Goal: Transaction & Acquisition: Purchase product/service

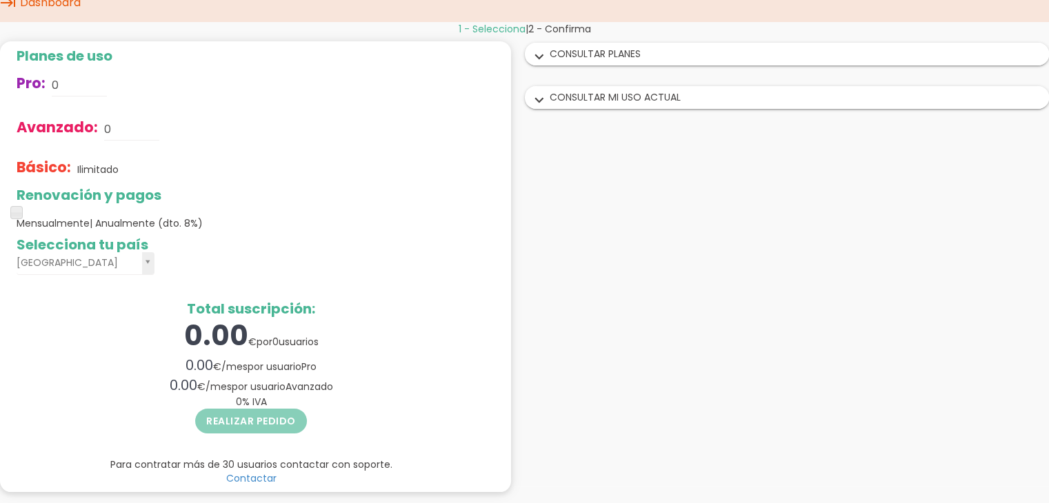
click at [596, 54] on div "expand_more CONSULTAR PLANES" at bounding box center [787, 53] width 523 height 21
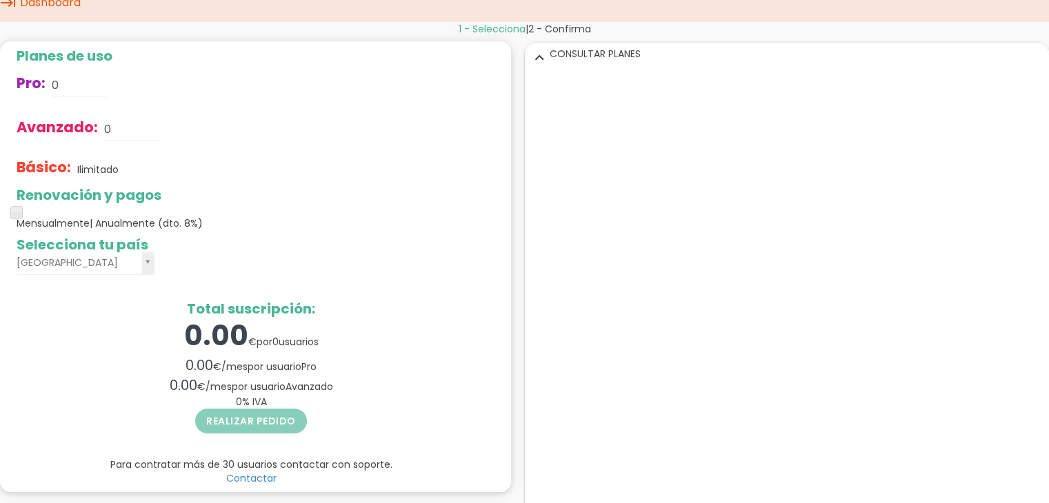
click at [596, 54] on div "expand_more CONSULTAR PLANES" at bounding box center [787, 53] width 523 height 21
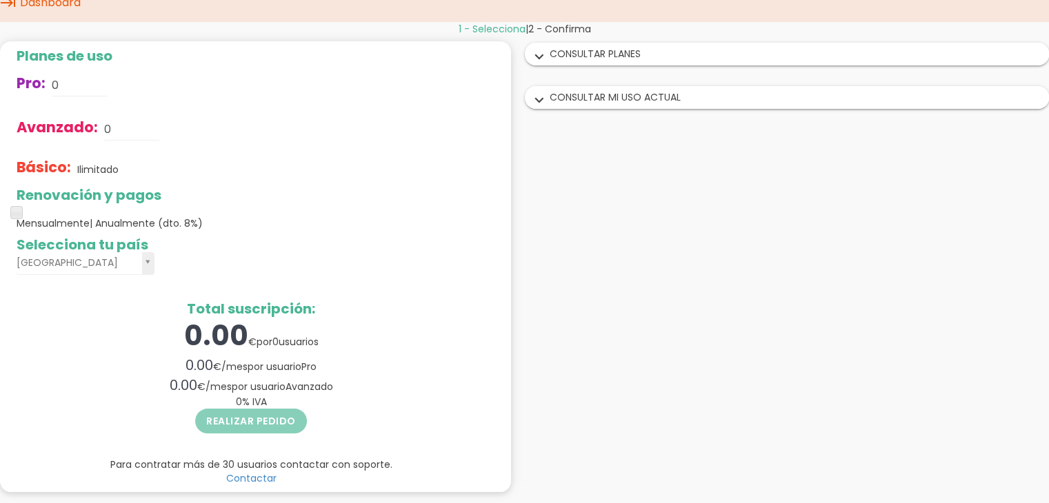
click at [588, 60] on div "expand_more CONSULTAR PLANES" at bounding box center [787, 53] width 523 height 21
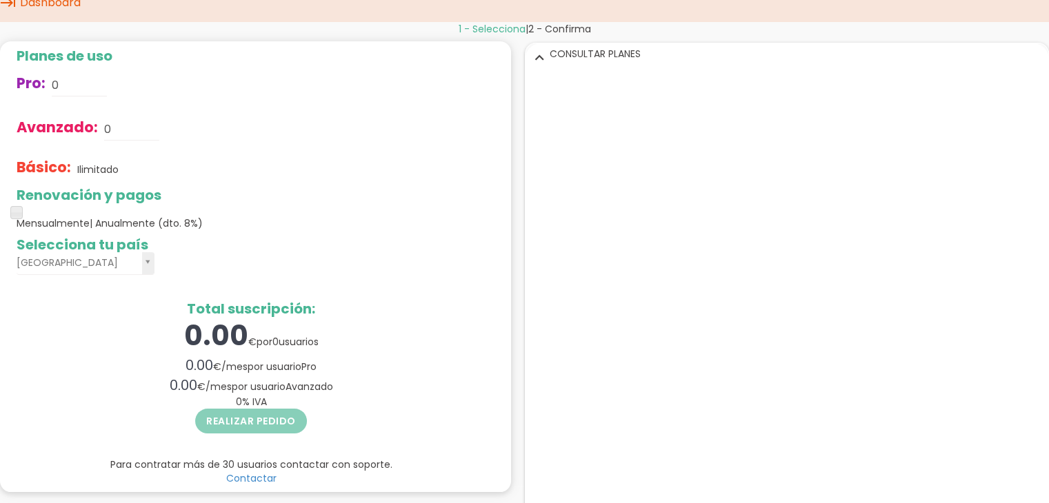
click at [537, 55] on icon "expand_more" at bounding box center [539, 57] width 22 height 18
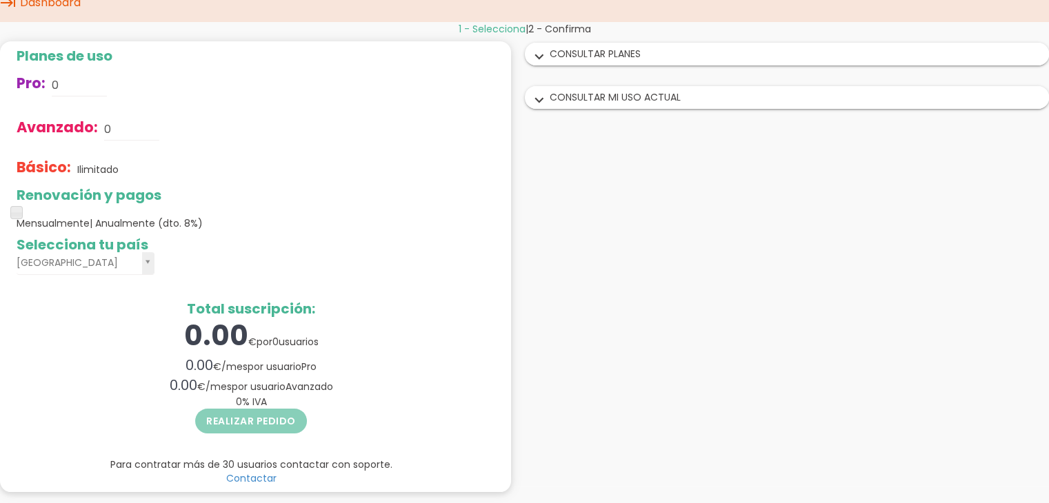
click at [602, 92] on div "expand_more CONSULTAR MI USO ACTUAL" at bounding box center [787, 97] width 523 height 21
click at [610, 54] on div "expand_more CONSULTAR PLANES" at bounding box center [787, 53] width 523 height 21
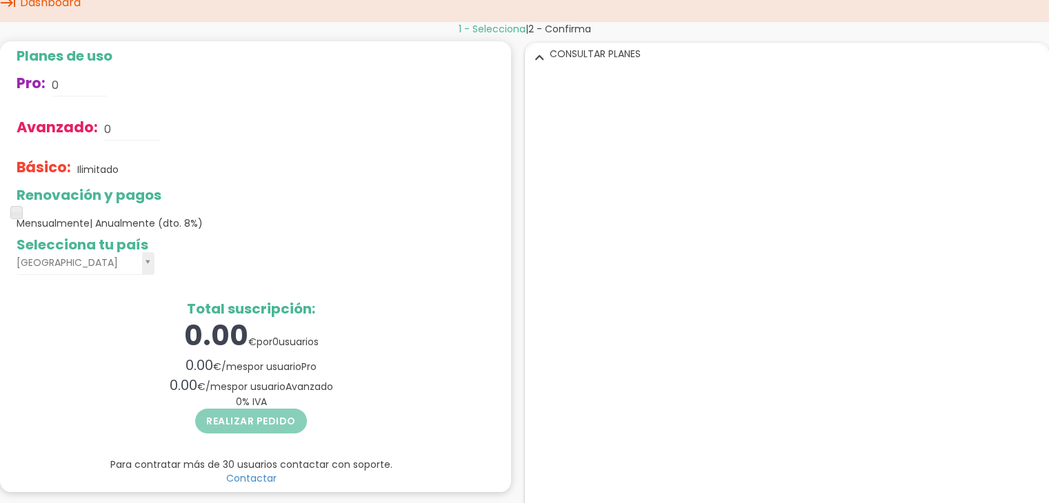
click at [539, 55] on icon "expand_more" at bounding box center [539, 57] width 22 height 18
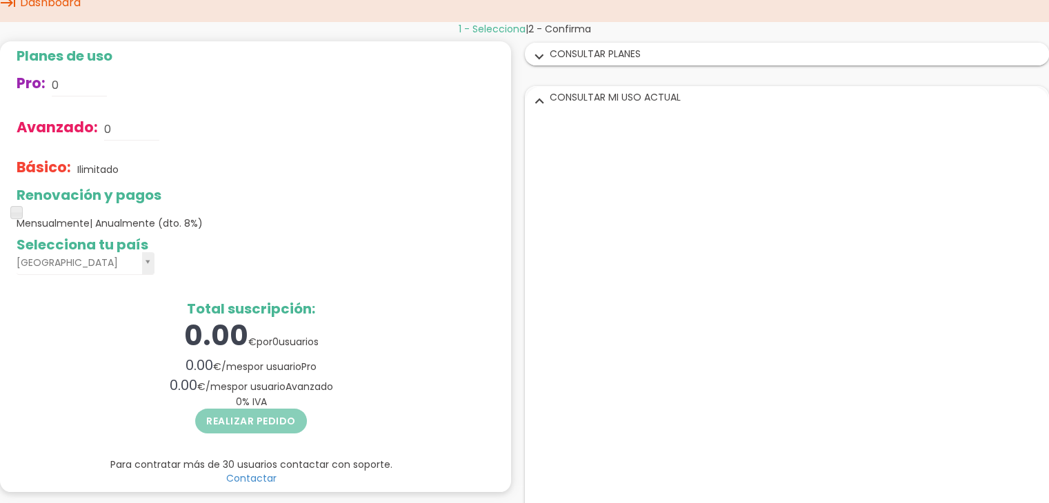
click at [557, 68] on div "expand_more CONSULTAR PLANES" at bounding box center [787, 57] width 525 height 43
click at [10, 6] on icon "keyboard_tab" at bounding box center [8, 2] width 17 height 39
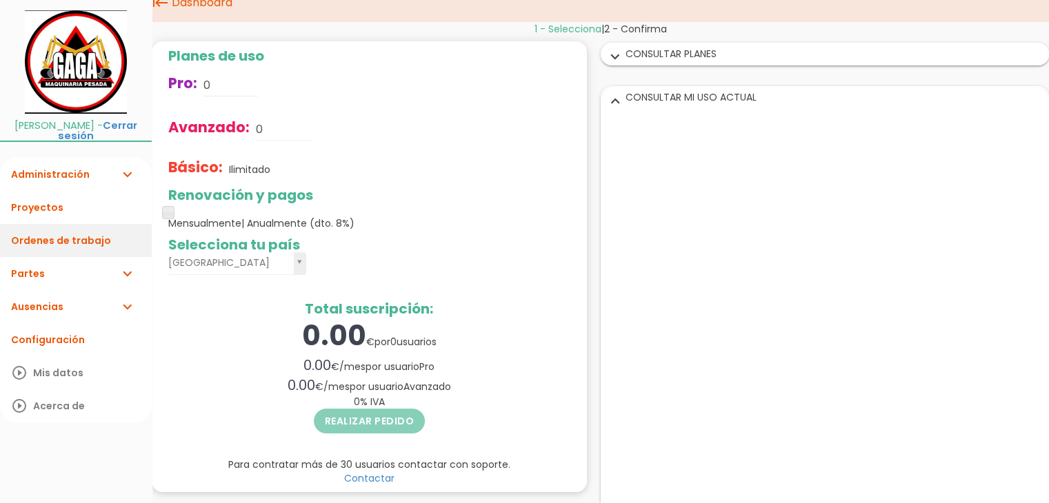
click at [58, 240] on link "Ordenes de trabajo" at bounding box center [76, 240] width 152 height 33
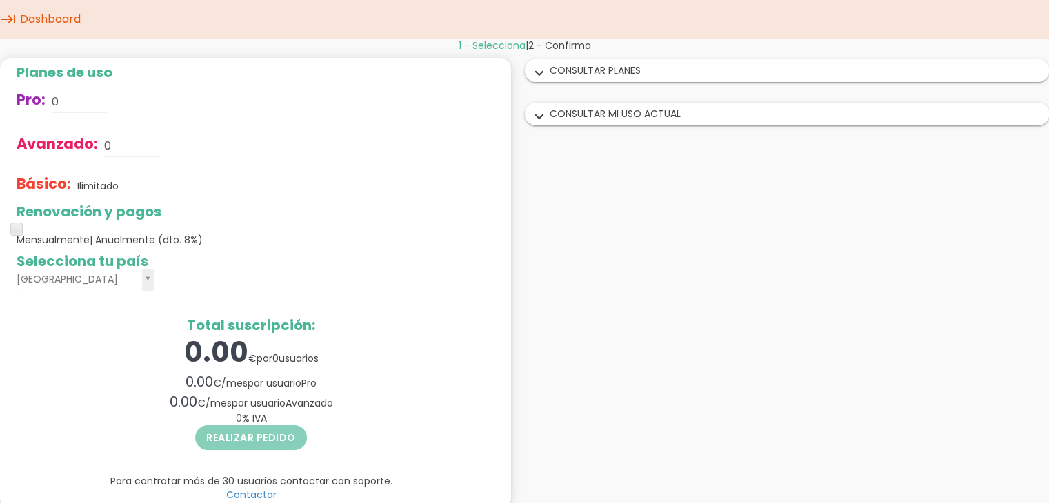
click at [571, 72] on div "expand_more CONSULTAR PLANES" at bounding box center [787, 70] width 523 height 21
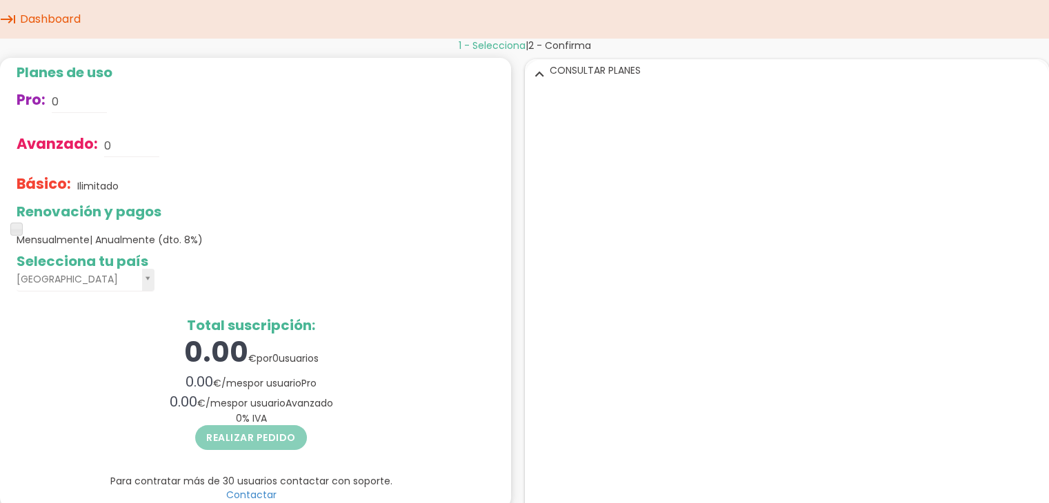
click at [535, 68] on icon "expand_more" at bounding box center [539, 74] width 22 height 18
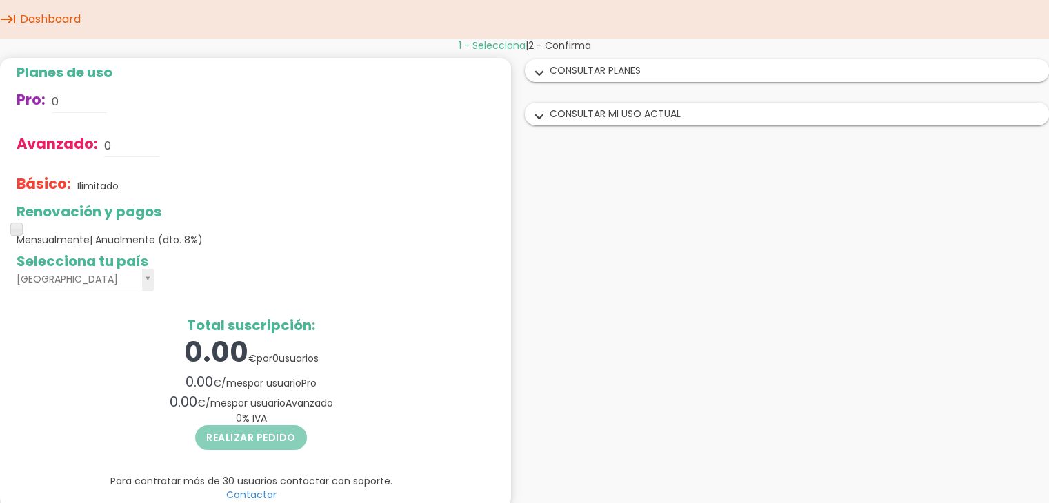
click at [571, 74] on div "expand_more CONSULTAR PLANES" at bounding box center [787, 70] width 523 height 21
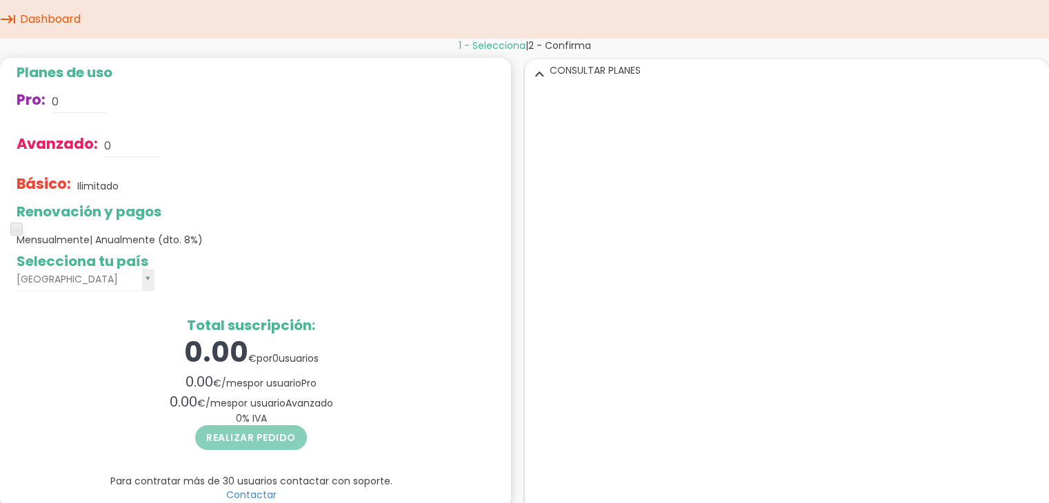
click at [542, 67] on icon "expand_more" at bounding box center [539, 74] width 22 height 18
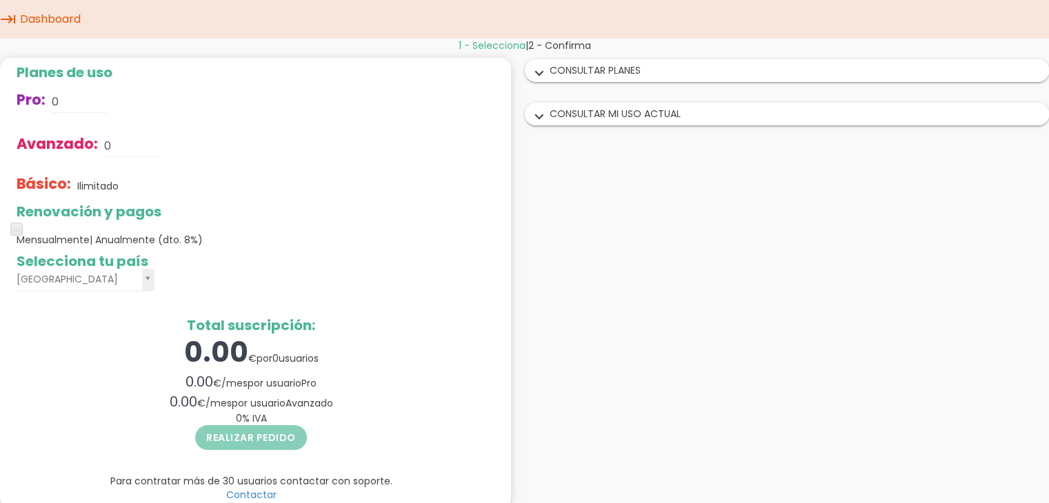
click at [543, 68] on icon "expand_more" at bounding box center [539, 74] width 22 height 18
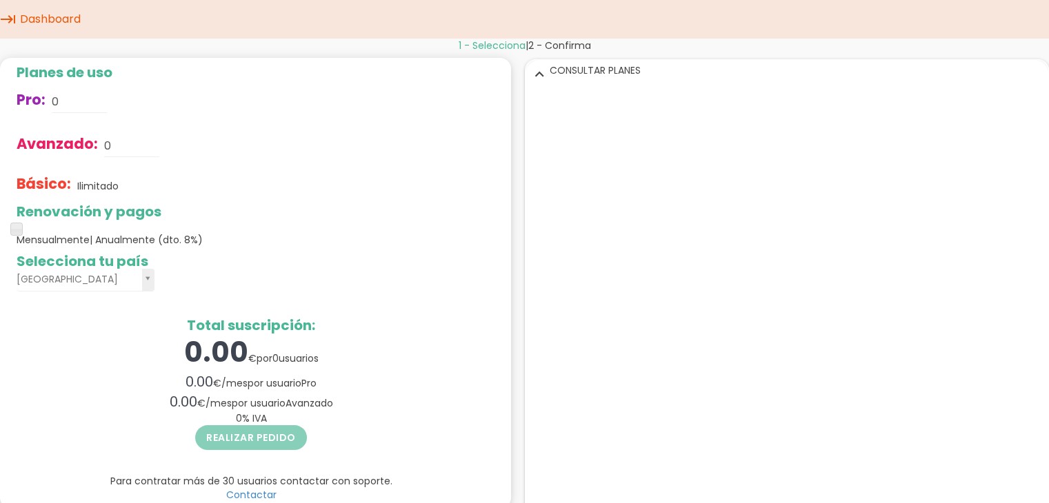
click at [652, 79] on div "expand_more CONSULTAR PLANES" at bounding box center [787, 70] width 523 height 21
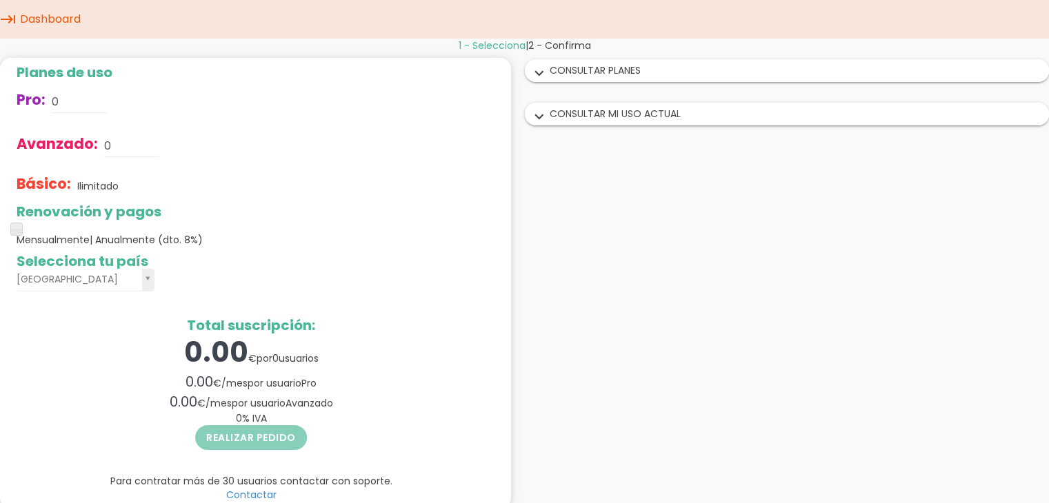
click at [599, 66] on div "expand_more CONSULTAR PLANES" at bounding box center [787, 70] width 523 height 21
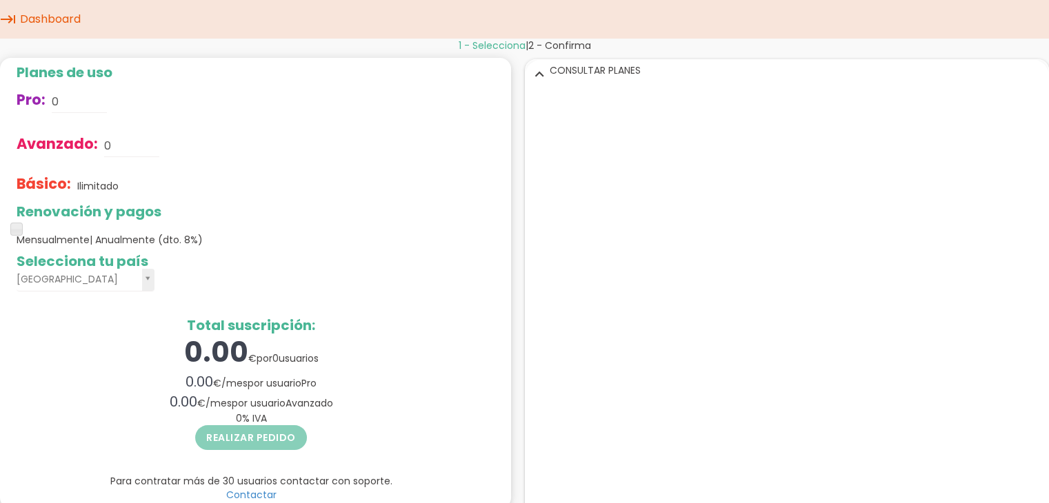
click at [540, 72] on icon "expand_more" at bounding box center [539, 74] width 22 height 18
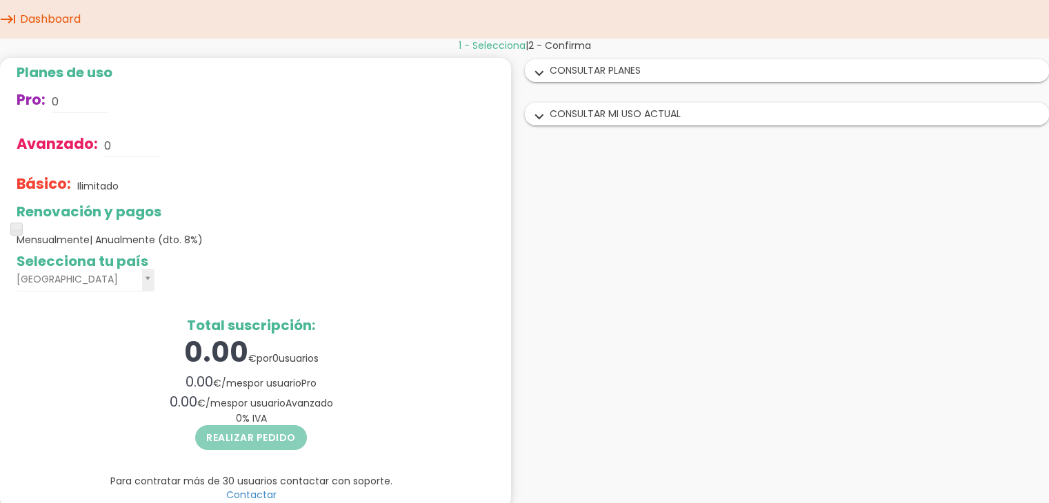
click at [540, 72] on icon "expand_more" at bounding box center [539, 74] width 22 height 18
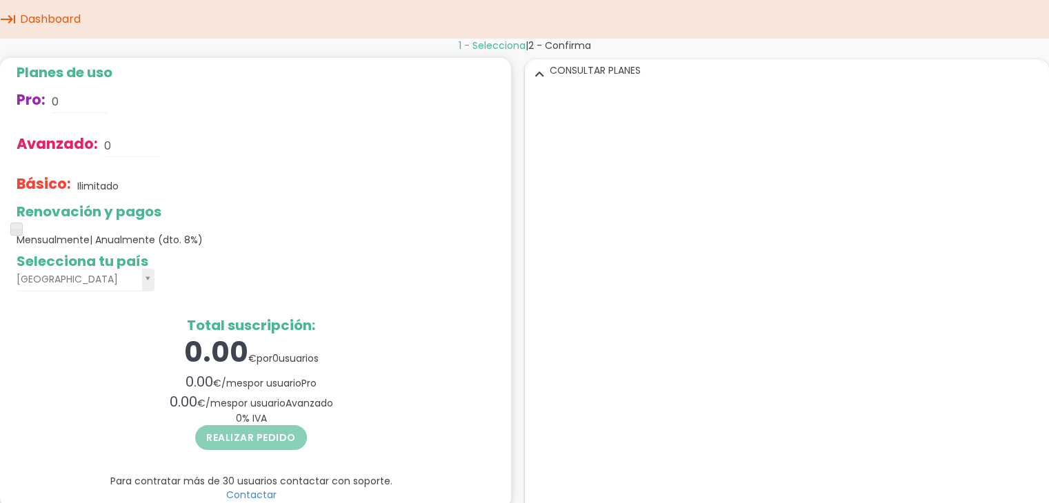
click at [10, 20] on icon "keyboard_tab" at bounding box center [8, 19] width 17 height 39
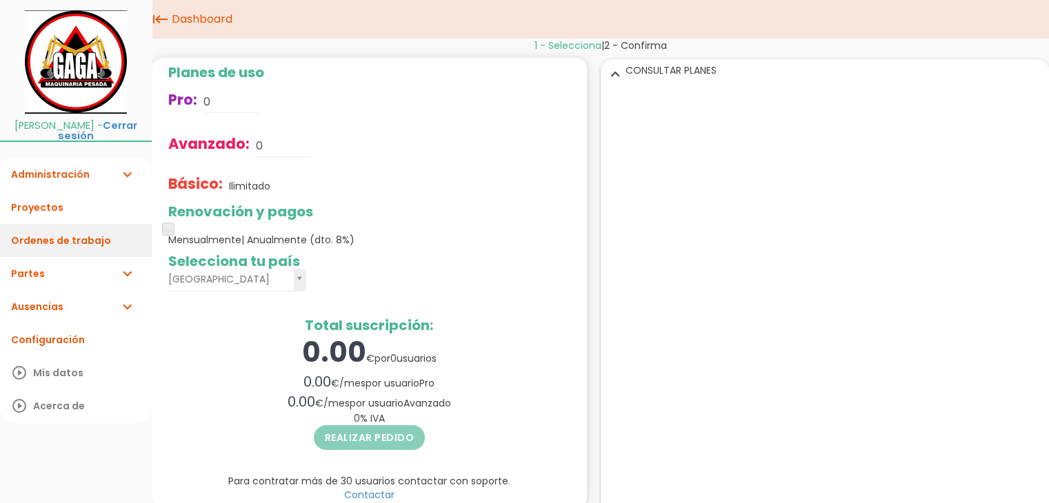
click at [52, 243] on link "Ordenes de trabajo" at bounding box center [76, 240] width 152 height 33
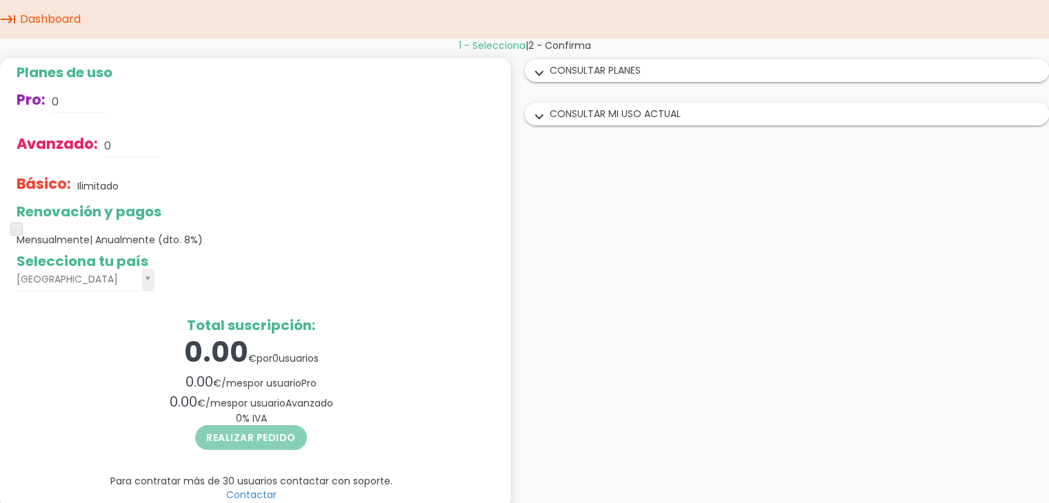
click at [570, 66] on div "expand_more CONSULTAR PLANES" at bounding box center [787, 70] width 523 height 21
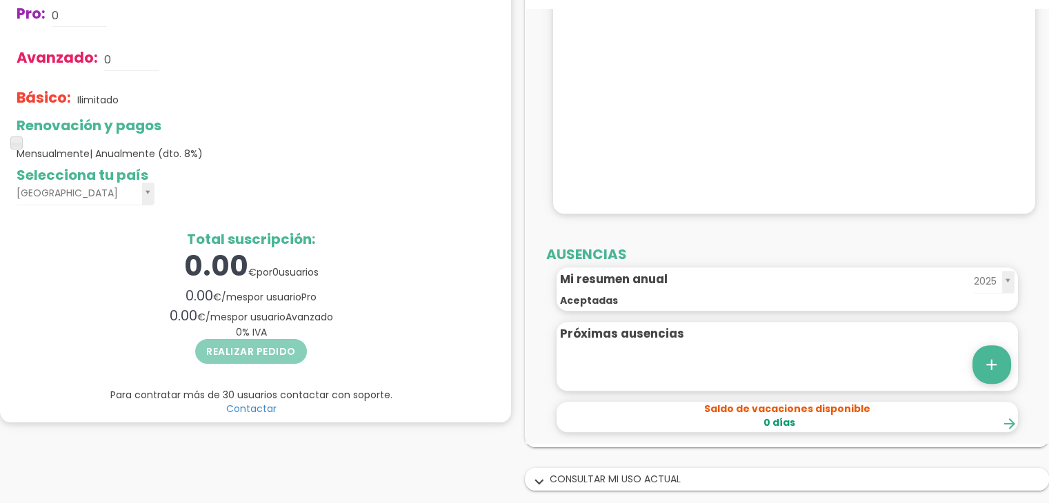
scroll to position [88, 0]
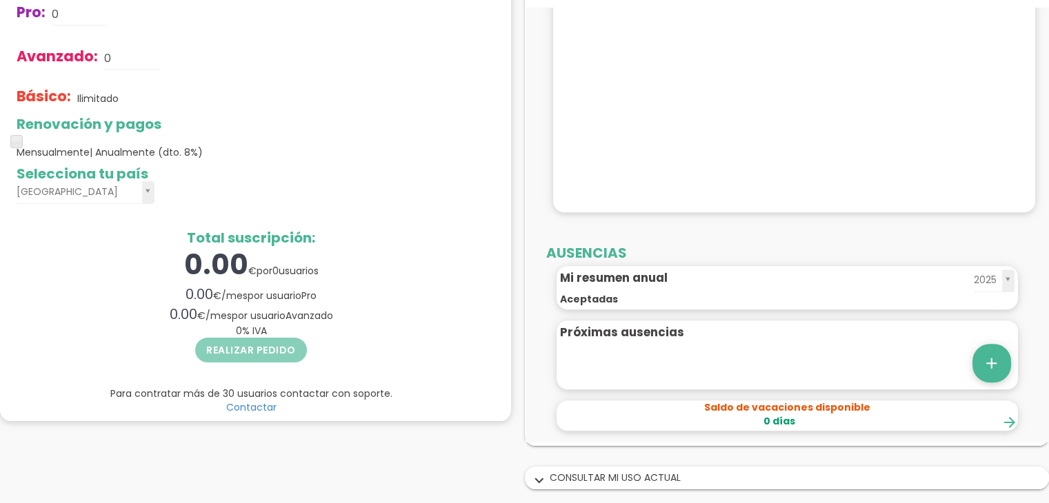
click at [599, 481] on div "expand_more CONSULTAR MI USO ACTUAL" at bounding box center [787, 478] width 523 height 21
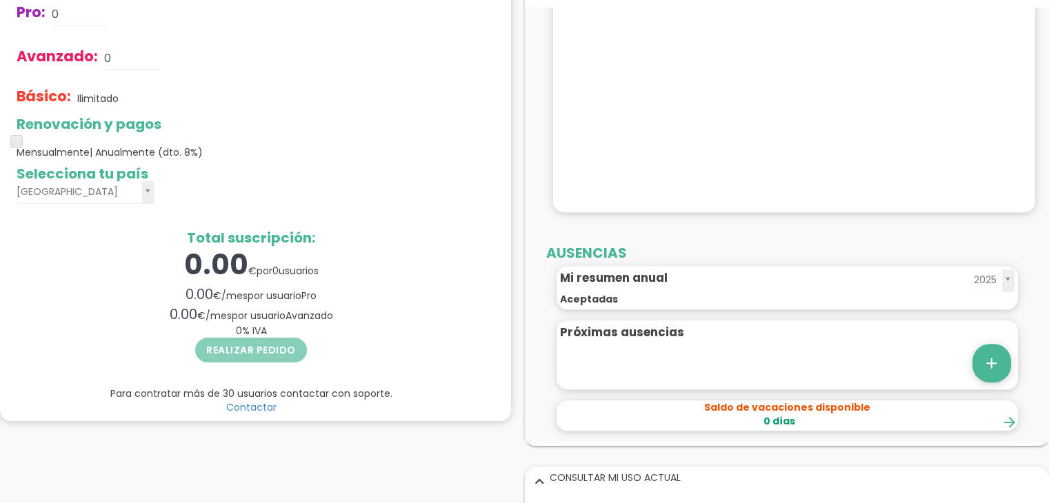
drag, startPoint x: 1044, startPoint y: 399, endPoint x: 1581, endPoint y: 461, distance: 540.1
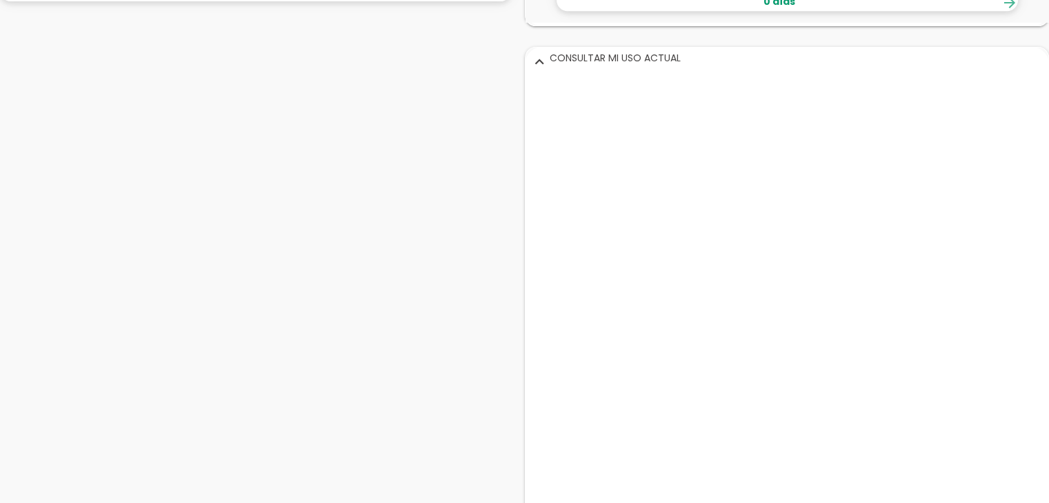
scroll to position [539, 0]
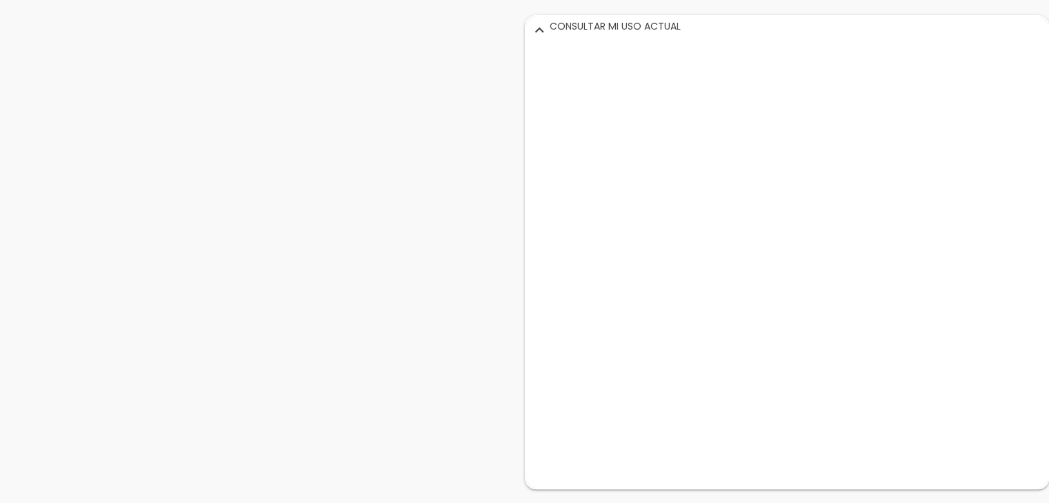
click at [395, 61] on div "1 - Selecciona | 2 - Confirma Planes de uso Pro: 0 Avanzado: 0 Básico: Ilimitad…" at bounding box center [524, 1] width 1049 height 1004
click at [541, 33] on icon "expand_more" at bounding box center [539, 30] width 22 height 18
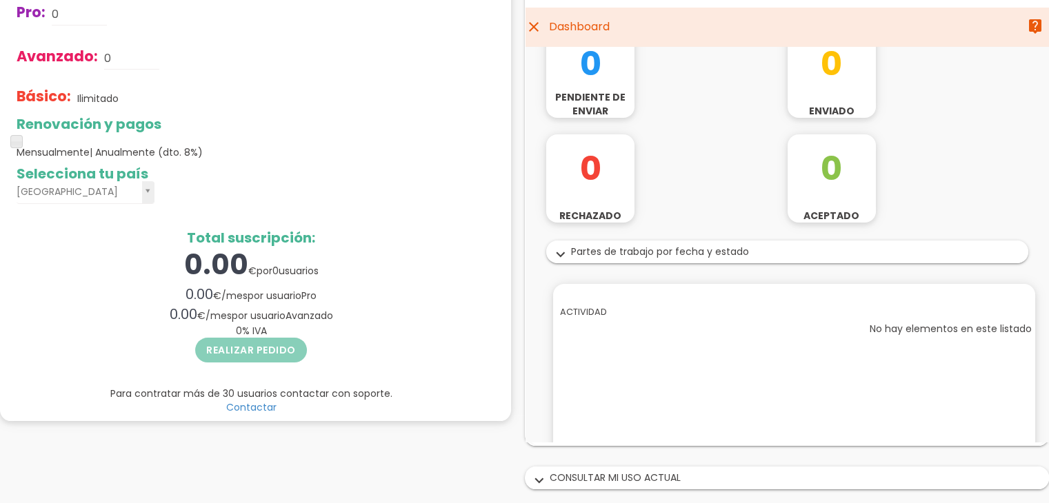
scroll to position [0, 0]
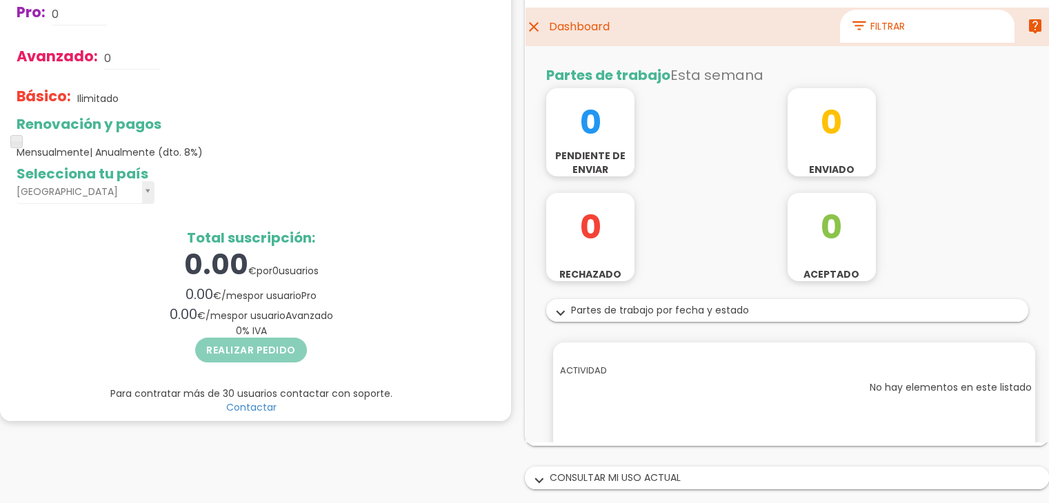
click at [532, 25] on icon "close" at bounding box center [533, 27] width 17 height 39
click at [530, 18] on div at bounding box center [528, 225] width 7 height 434
click at [532, 27] on icon "close" at bounding box center [533, 27] width 17 height 39
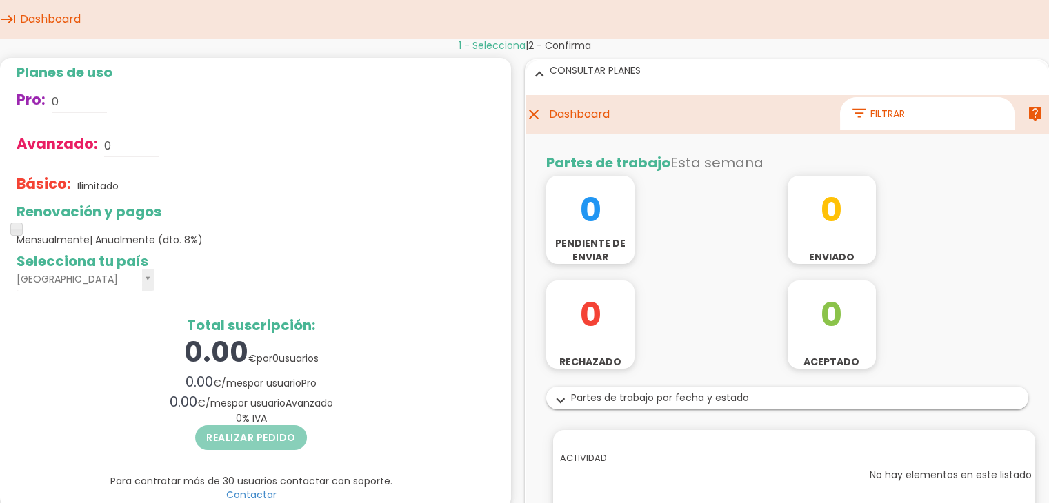
click at [534, 70] on icon "expand_more" at bounding box center [539, 74] width 22 height 18
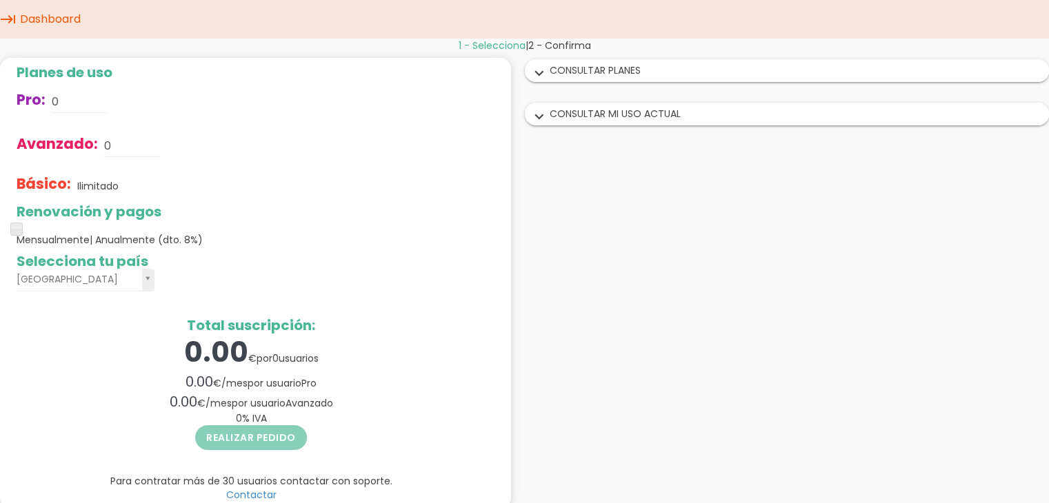
click at [534, 70] on icon "expand_more" at bounding box center [539, 74] width 22 height 18
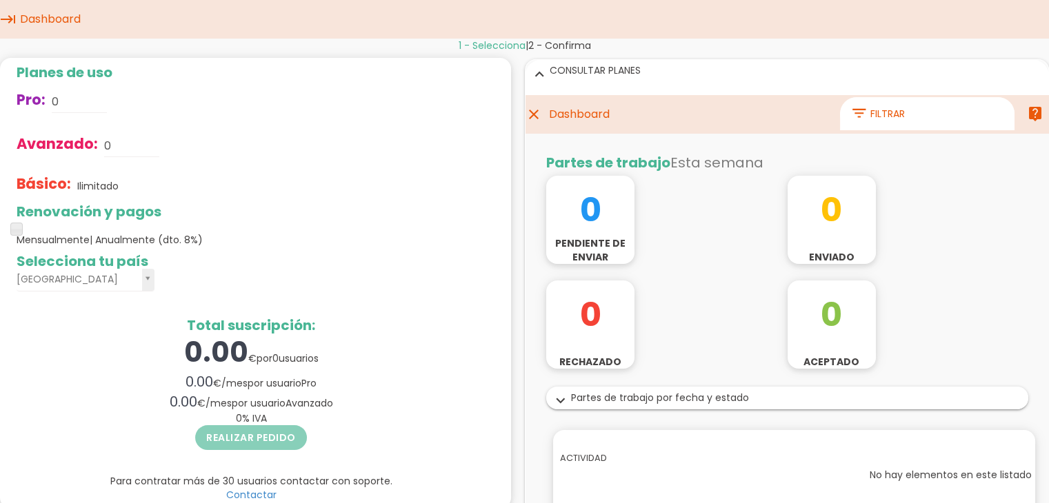
click at [539, 71] on icon "expand_more" at bounding box center [539, 74] width 22 height 18
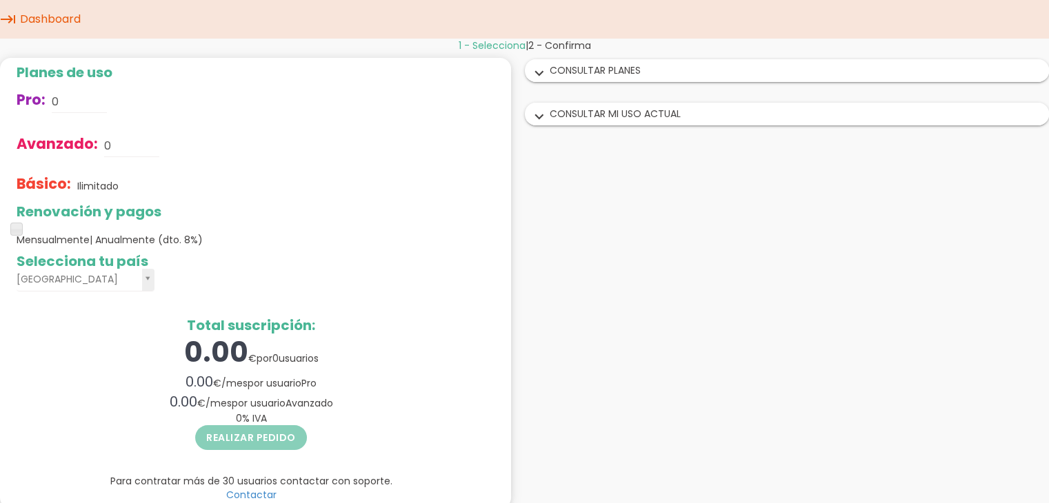
click at [539, 71] on icon "expand_more" at bounding box center [539, 74] width 22 height 18
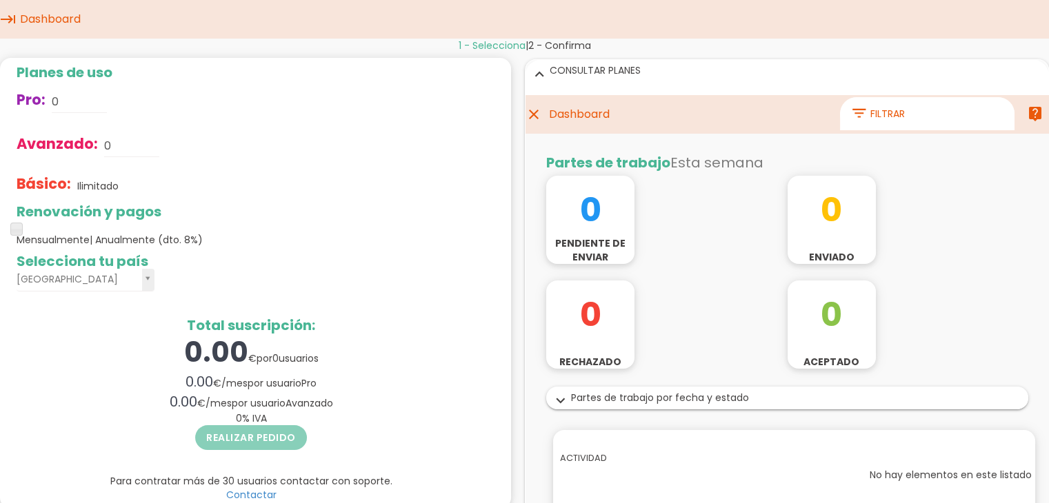
click at [6, 17] on icon "keyboard_tab" at bounding box center [8, 19] width 17 height 39
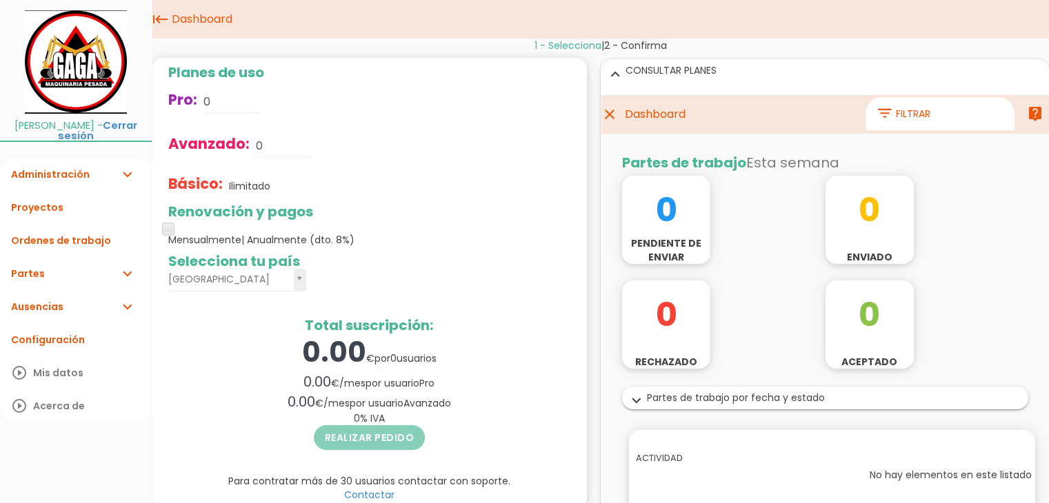
click at [3, 24] on div "arrow_back JANETH ZUÑIGA - Cerrar sesión" at bounding box center [76, 78] width 152 height 156
click at [51, 249] on link "Ordenes de trabajo" at bounding box center [76, 240] width 152 height 33
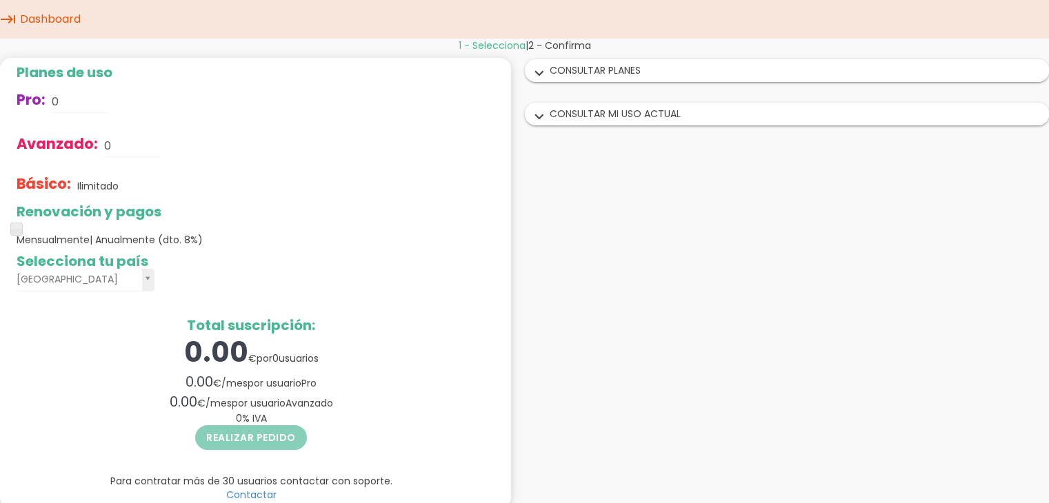
click at [578, 120] on div "expand_more CONSULTAR MI USO ACTUAL" at bounding box center [787, 113] width 523 height 21
click at [88, 106] on input "0" at bounding box center [79, 102] width 55 height 22
click at [291, 205] on h2 "Renovación y pagos" at bounding box center [251, 211] width 469 height 15
click at [604, 65] on div "expand_more CONSULTAR PLANES" at bounding box center [787, 70] width 523 height 21
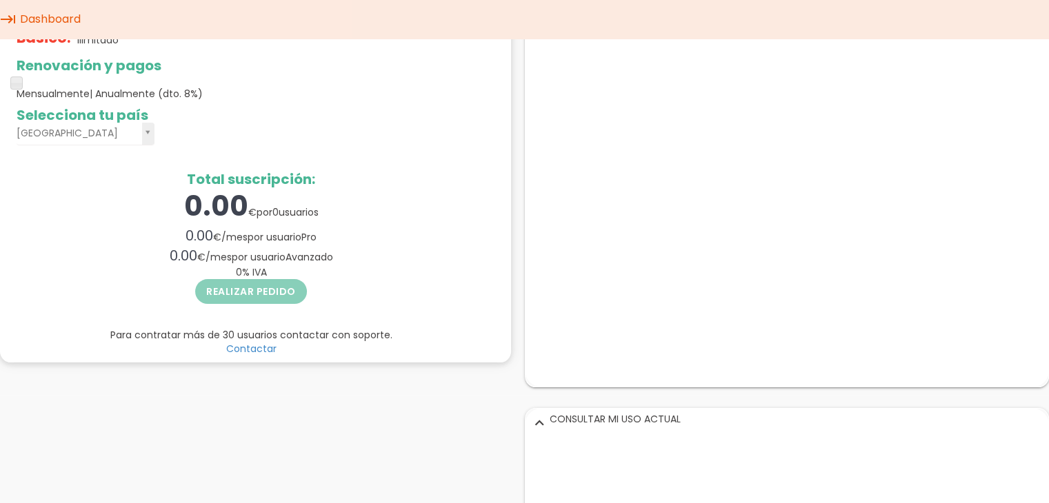
scroll to position [43, 0]
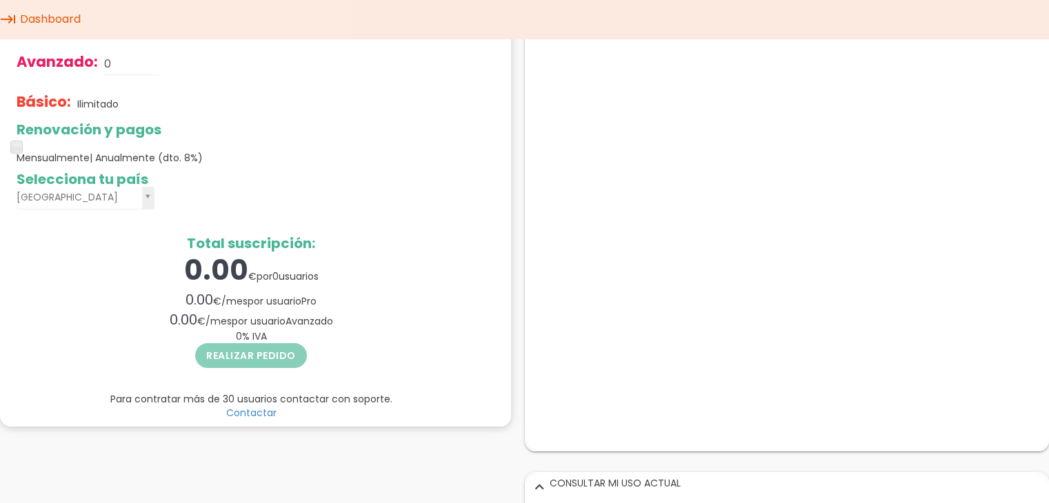
click at [64, 24] on link "Dashboard" at bounding box center [51, 19] width 68 height 39
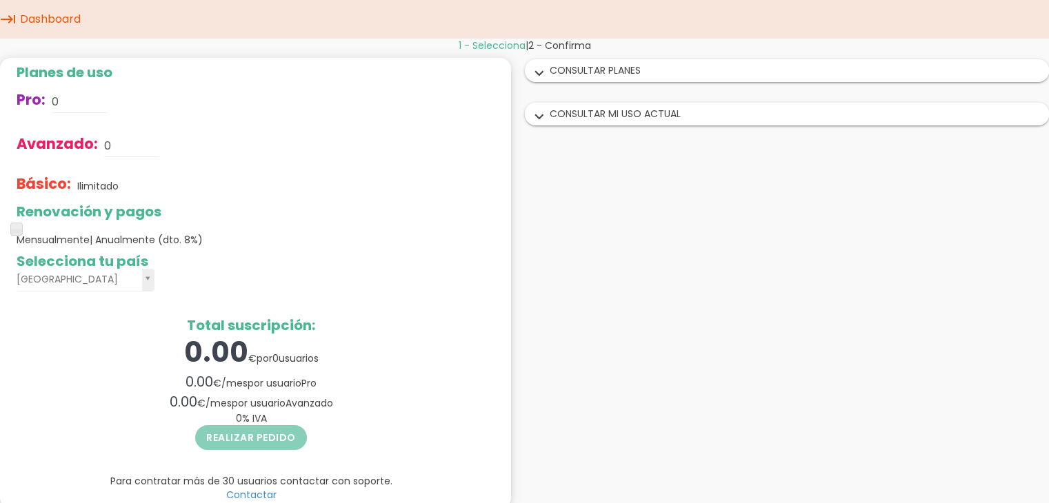
scroll to position [17, 0]
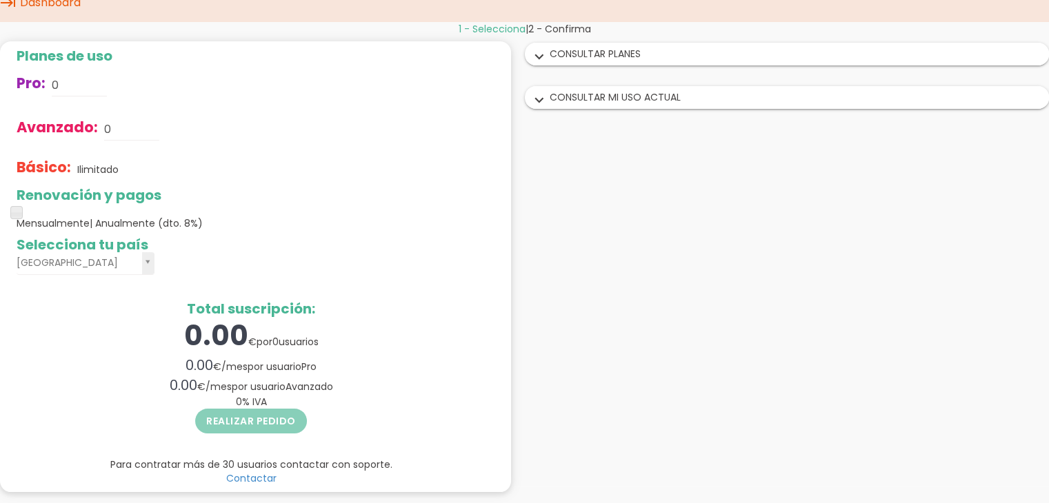
drag, startPoint x: 252, startPoint y: 333, endPoint x: 112, endPoint y: 92, distance: 279.0
click at [112, 92] on form "Planes de uso Pro: 0 Avanzado: 0 Básico: Ilimitado Renovación y pagos Mensualme…" at bounding box center [251, 242] width 469 height 389
click at [117, 132] on input "0" at bounding box center [131, 130] width 55 height 22
type input "0"
type input "1"
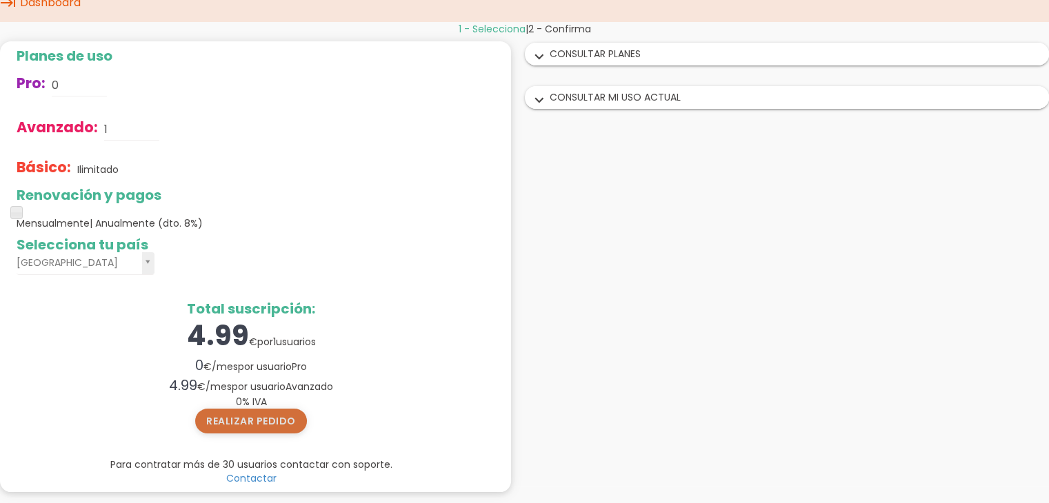
click at [279, 419] on button "Realizar pedido" at bounding box center [251, 421] width 112 height 25
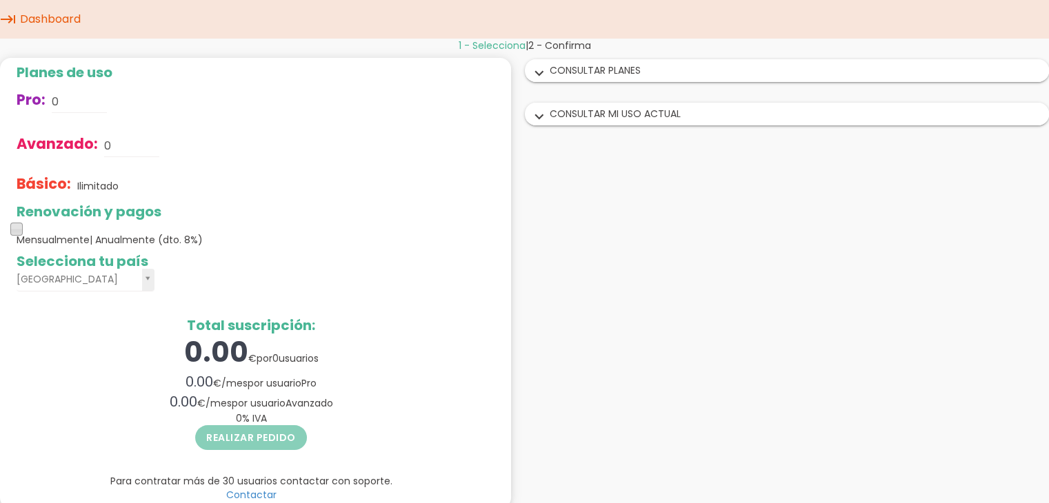
click at [17, 230] on span at bounding box center [16, 229] width 12 height 12
click at [121, 235] on span "| Anualmente (dto. 8%)" at bounding box center [146, 240] width 113 height 14
click at [19, 227] on span at bounding box center [16, 229] width 12 height 12
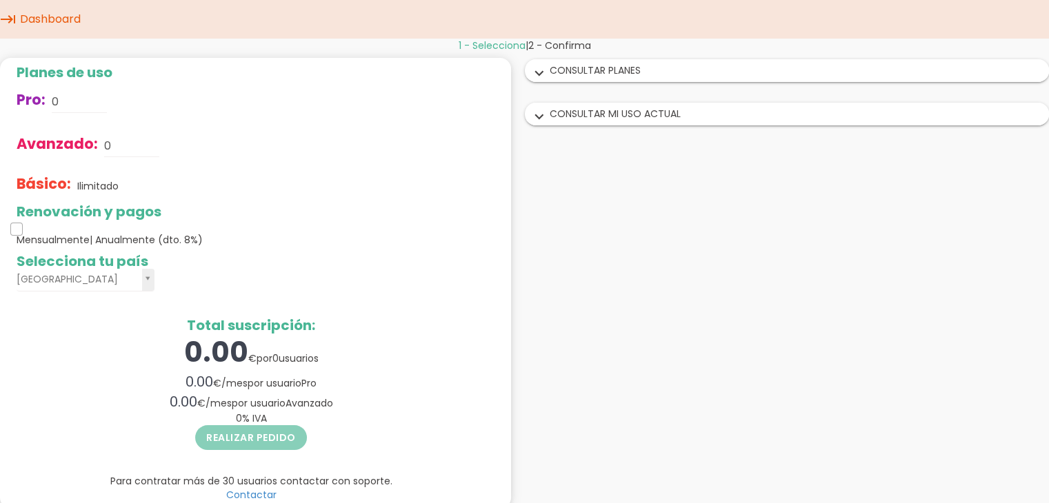
click at [19, 227] on span at bounding box center [16, 229] width 12 height 12
click at [121, 241] on span "| Anualmente (dto. 8%)" at bounding box center [146, 240] width 113 height 14
click at [117, 155] on input "0" at bounding box center [131, 146] width 55 height 22
type input "1"
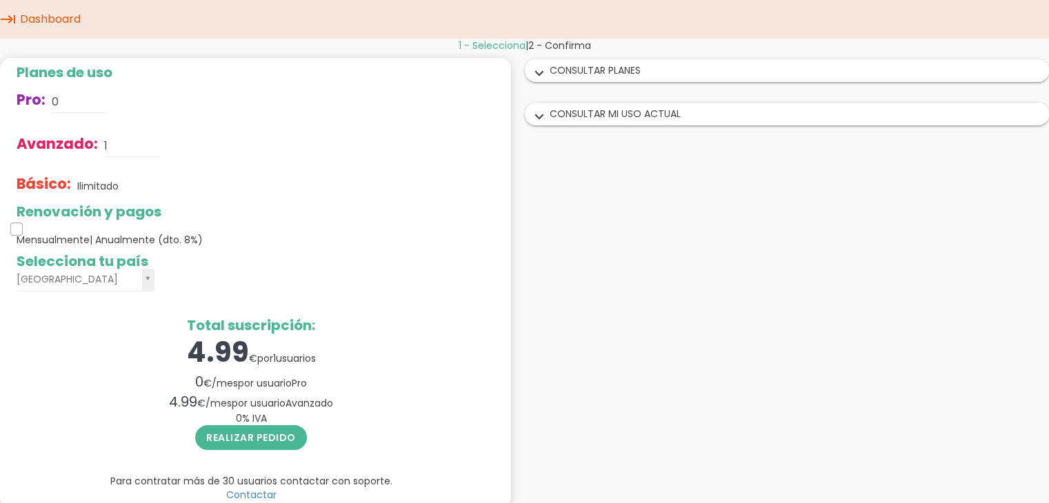
click at [17, 227] on span at bounding box center [16, 229] width 12 height 12
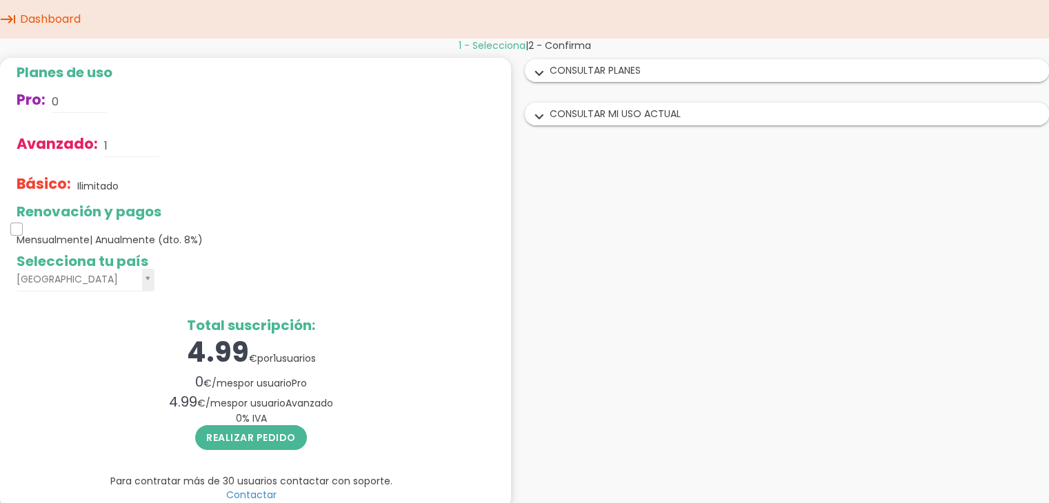
click at [17, 227] on span at bounding box center [16, 229] width 12 height 12
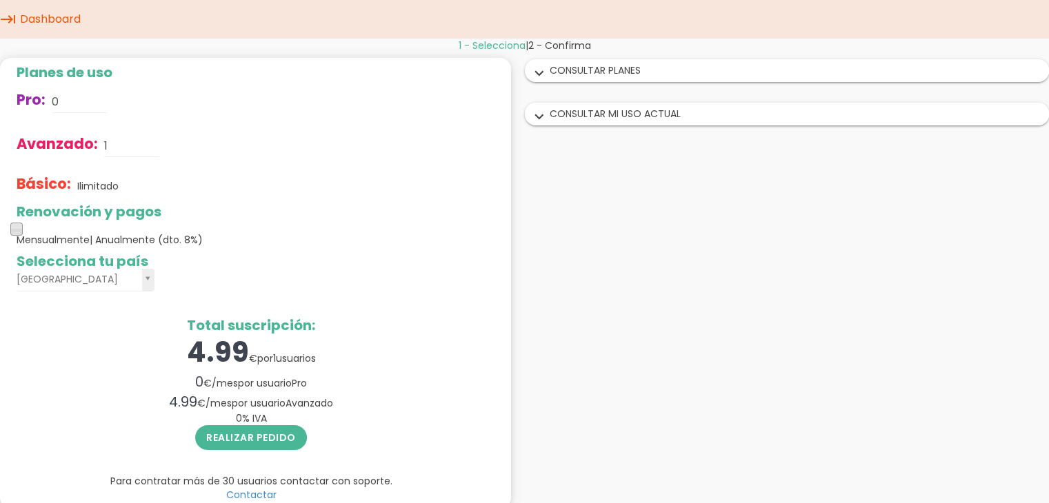
scroll to position [17, 0]
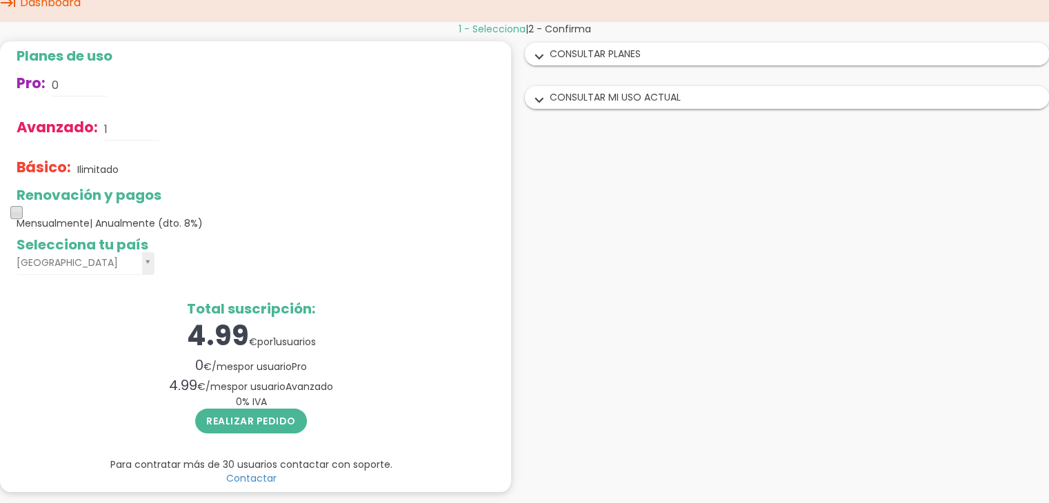
click at [87, 219] on span "Mensualmente | Anualmente (dto. 8%)" at bounding box center [110, 224] width 186 height 14
click at [15, 209] on span at bounding box center [16, 212] width 12 height 12
click at [21, 211] on span at bounding box center [16, 212] width 12 height 12
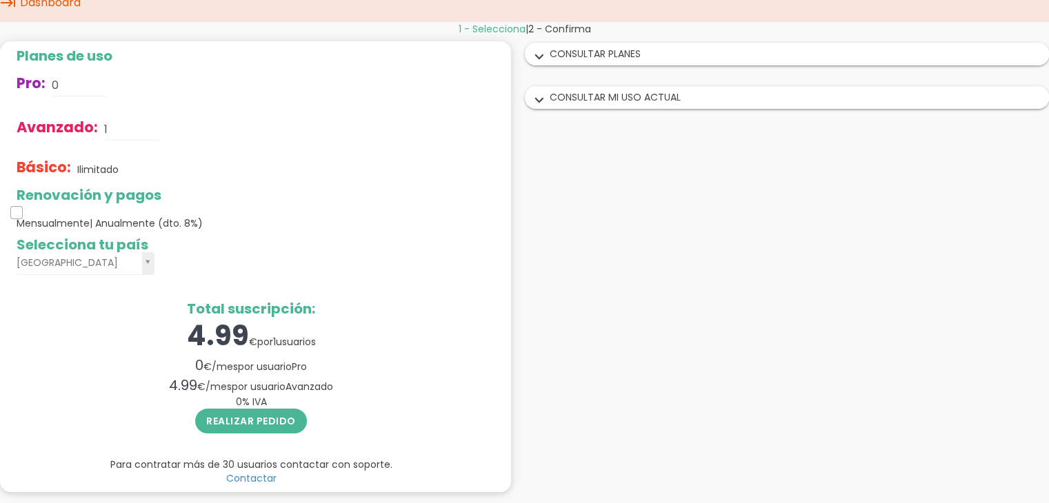
click at [21, 211] on span at bounding box center [16, 212] width 12 height 12
click at [14, 213] on span at bounding box center [16, 212] width 12 height 12
click at [240, 222] on div "Mensualmente | Anualmente (dto. 8%)" at bounding box center [251, 224] width 469 height 14
click at [19, 217] on span at bounding box center [16, 212] width 12 height 12
click at [301, 219] on div "Mensualmente | Anualmente (dto. 8%)" at bounding box center [251, 224] width 469 height 14
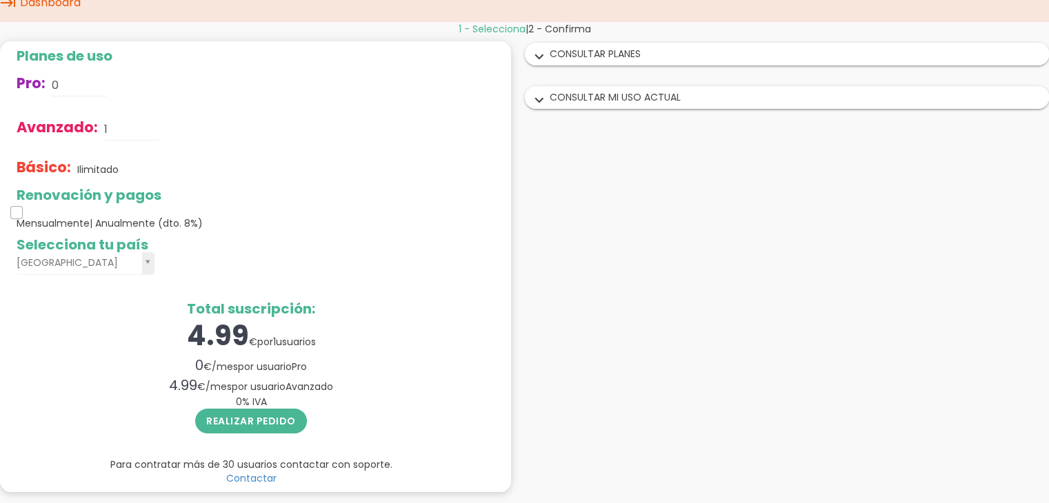
click at [19, 213] on span at bounding box center [16, 212] width 12 height 12
click at [17, 216] on span at bounding box center [16, 212] width 12 height 12
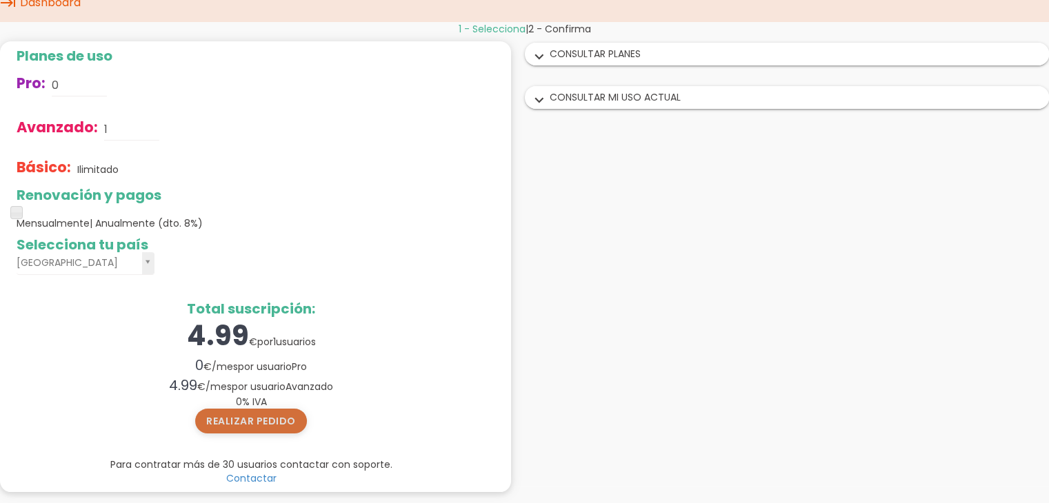
click at [260, 426] on button "Realizar pedido" at bounding box center [251, 421] width 112 height 25
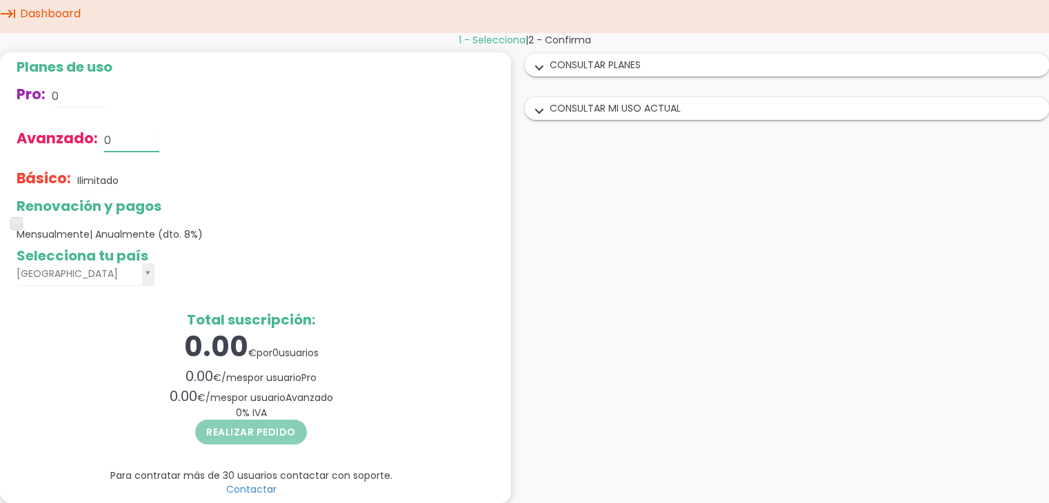
click at [118, 141] on input "0" at bounding box center [131, 141] width 55 height 22
type input "1"
click at [22, 220] on span at bounding box center [16, 223] width 12 height 12
click at [114, 140] on input "text" at bounding box center [131, 141] width 55 height 22
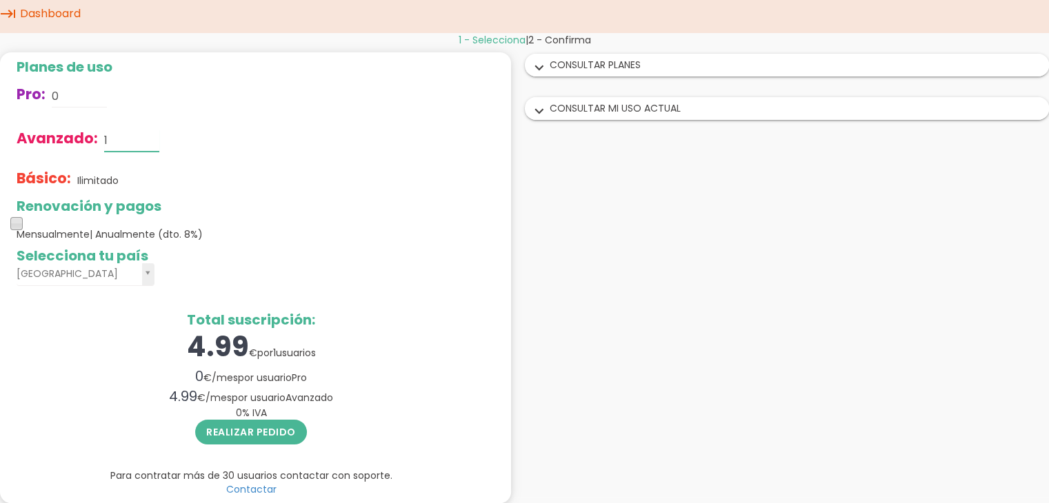
type input "1"
click at [21, 219] on span at bounding box center [16, 223] width 12 height 12
click at [16, 227] on span at bounding box center [16, 223] width 12 height 12
click at [16, 225] on span at bounding box center [16, 223] width 12 height 12
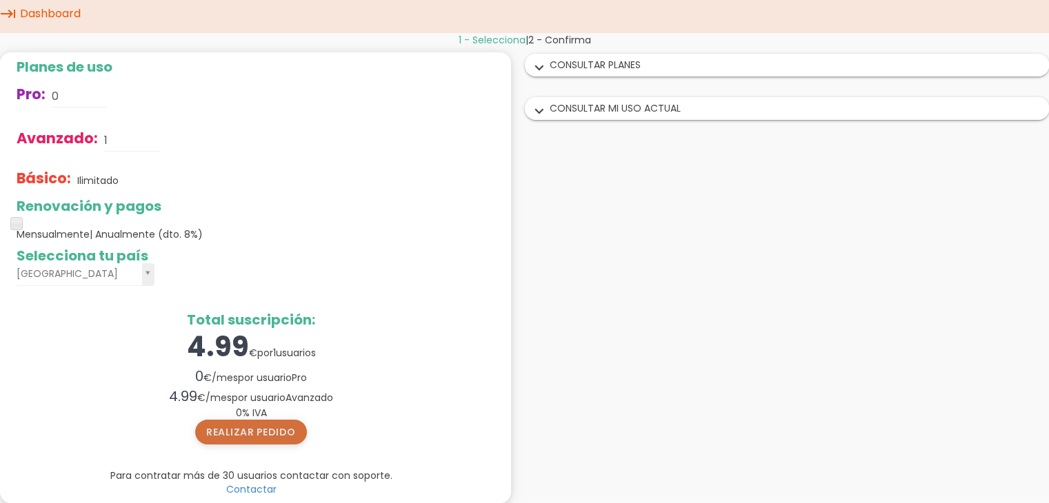
click at [257, 437] on button "Realizar pedido" at bounding box center [251, 432] width 112 height 25
